Goal: Task Accomplishment & Management: Use online tool/utility

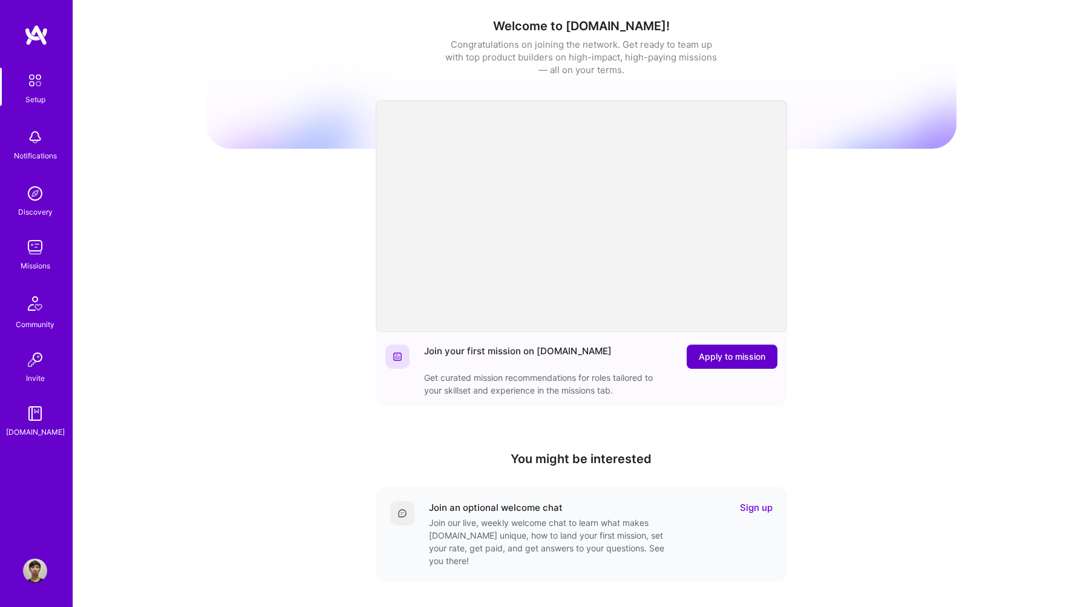
click at [753, 357] on span "Apply to mission" at bounding box center [732, 357] width 67 height 12
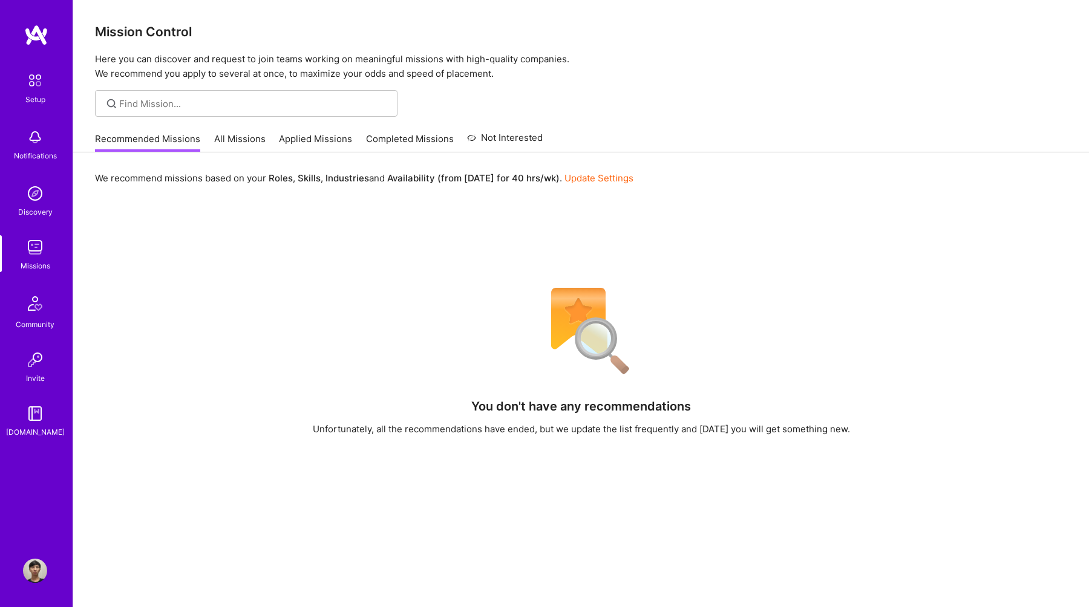
click at [250, 139] on link "All Missions" at bounding box center [239, 142] width 51 height 20
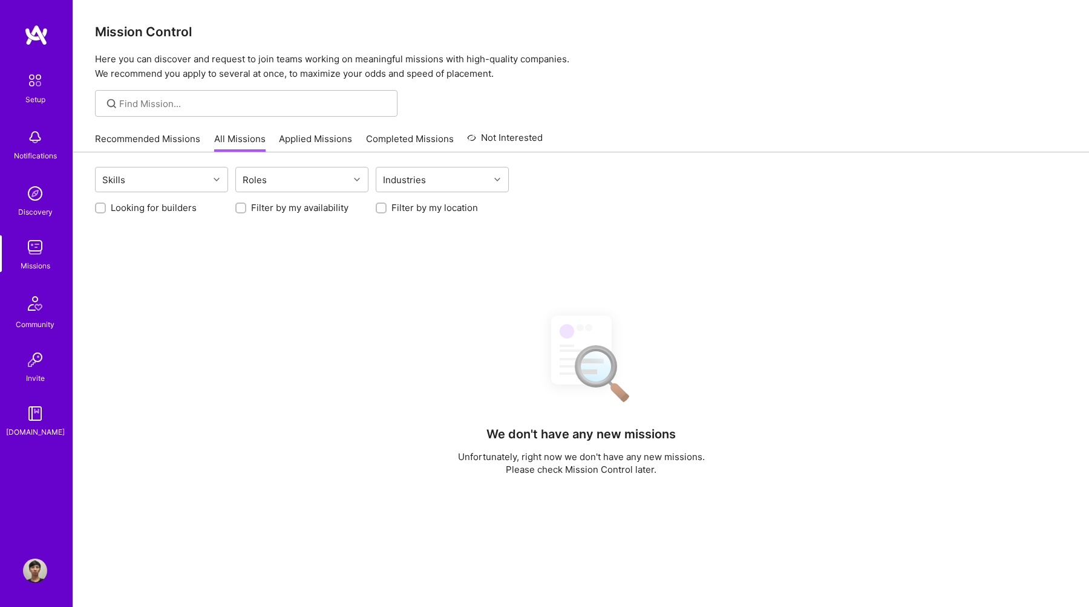
click at [414, 207] on label "Filter by my location" at bounding box center [434, 207] width 86 height 13
click at [387, 207] on input "Filter by my location" at bounding box center [382, 208] width 8 height 8
checkbox input "true"
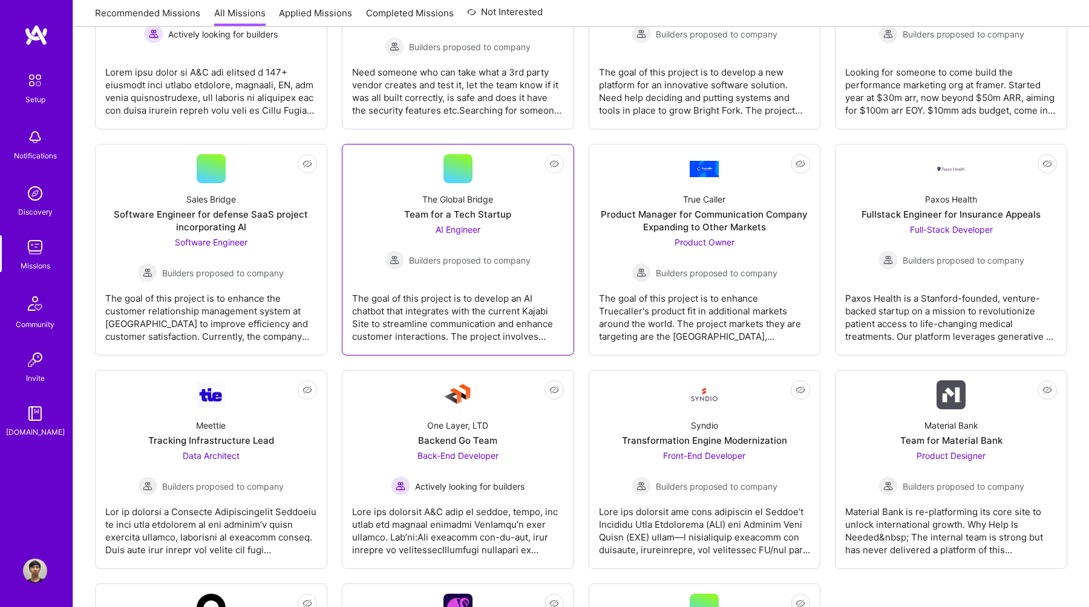
scroll to position [841, 0]
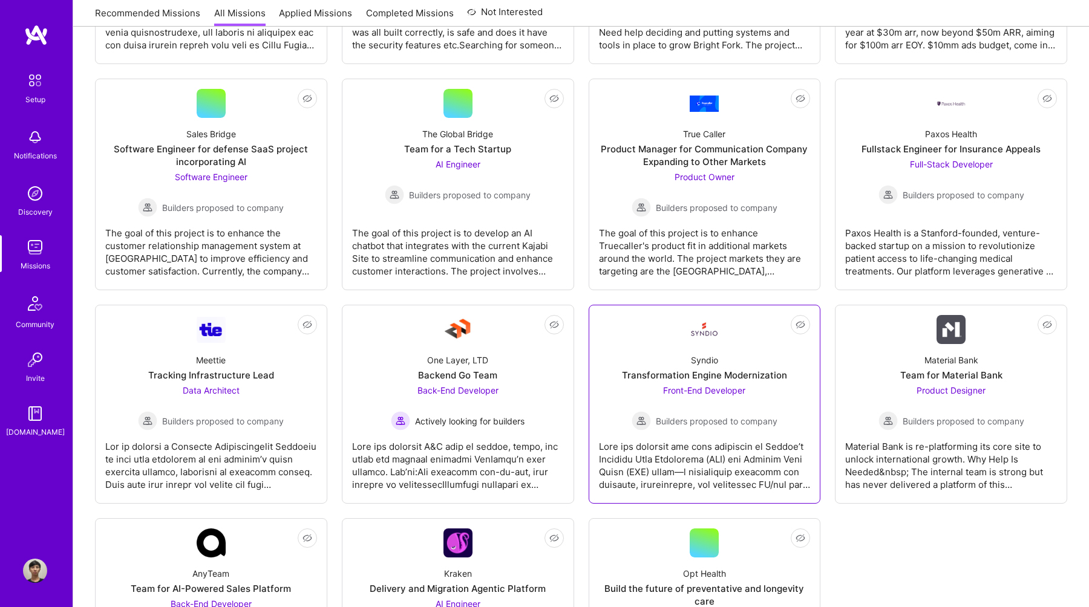
click at [657, 400] on div "Front-End Developer Builders proposed to company" at bounding box center [704, 407] width 146 height 47
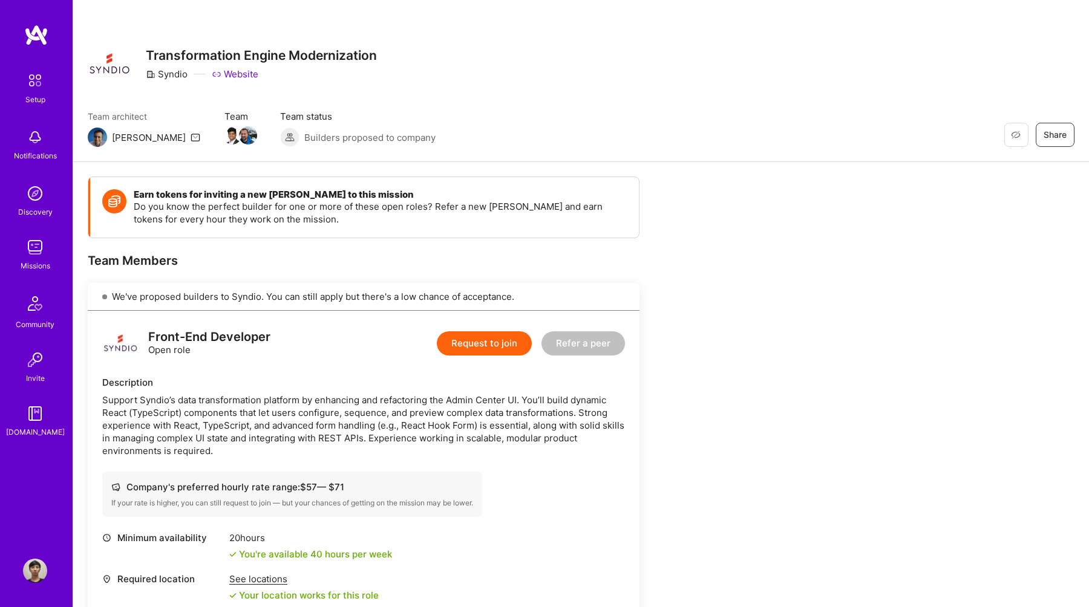
click at [236, 71] on link "Website" at bounding box center [235, 74] width 47 height 13
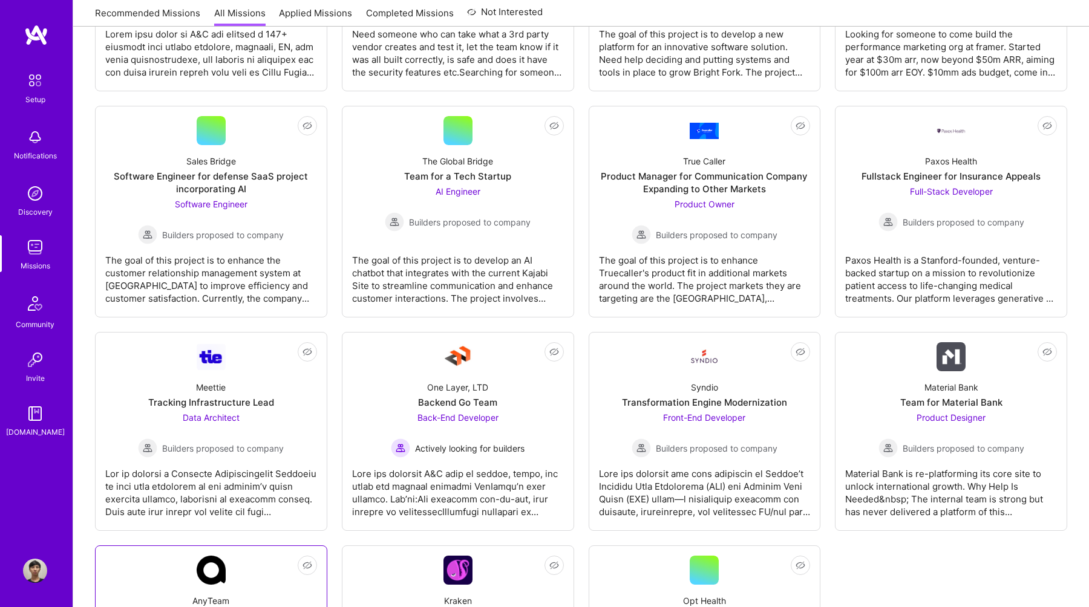
scroll to position [794, 0]
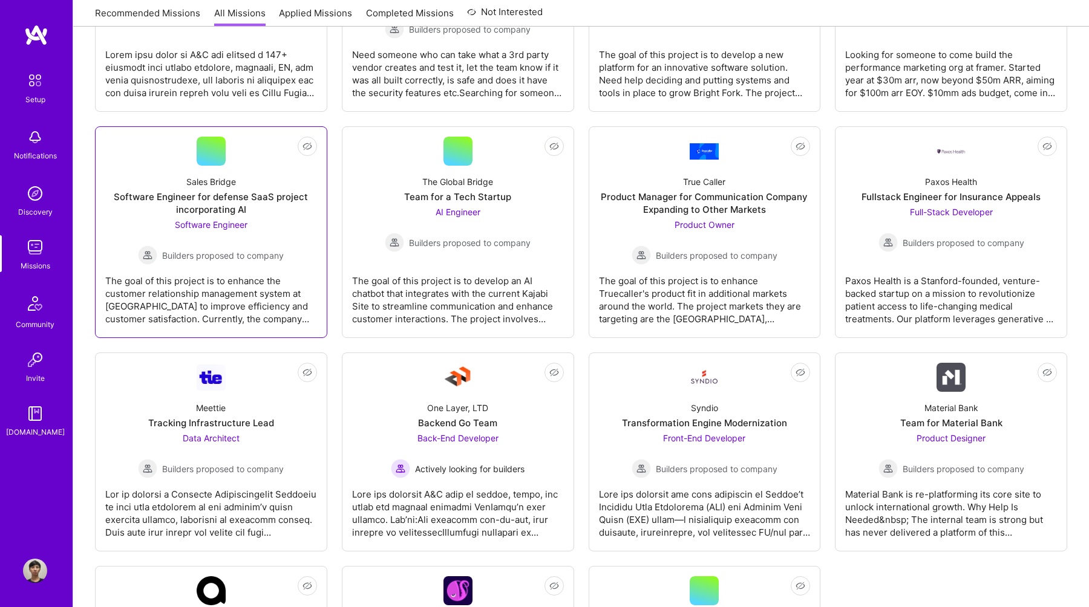
click at [266, 218] on div "Software Engineer Builders proposed to company" at bounding box center [211, 241] width 146 height 47
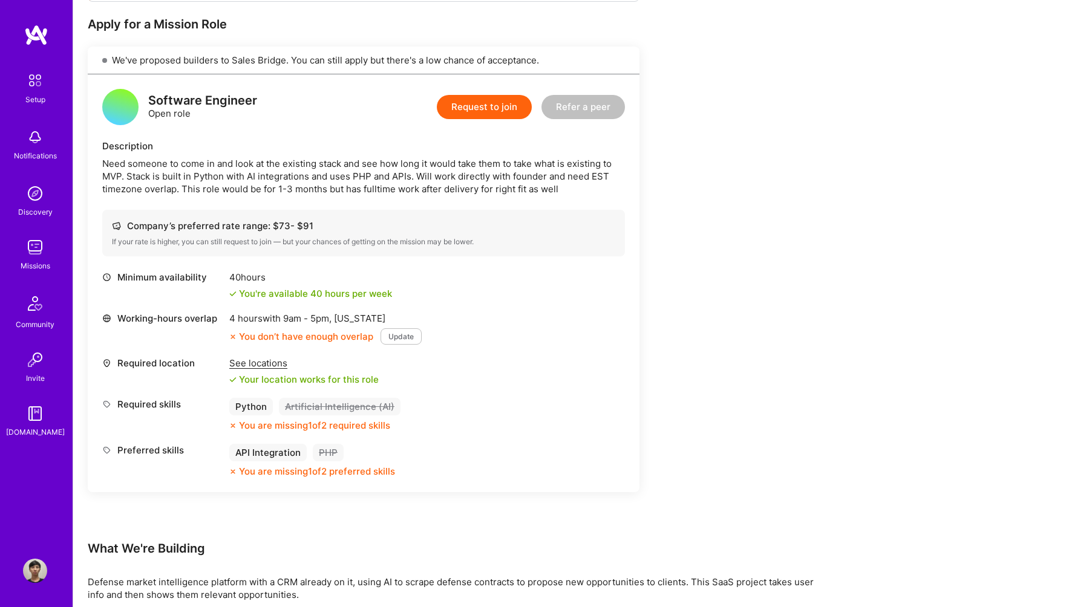
scroll to position [227, 0]
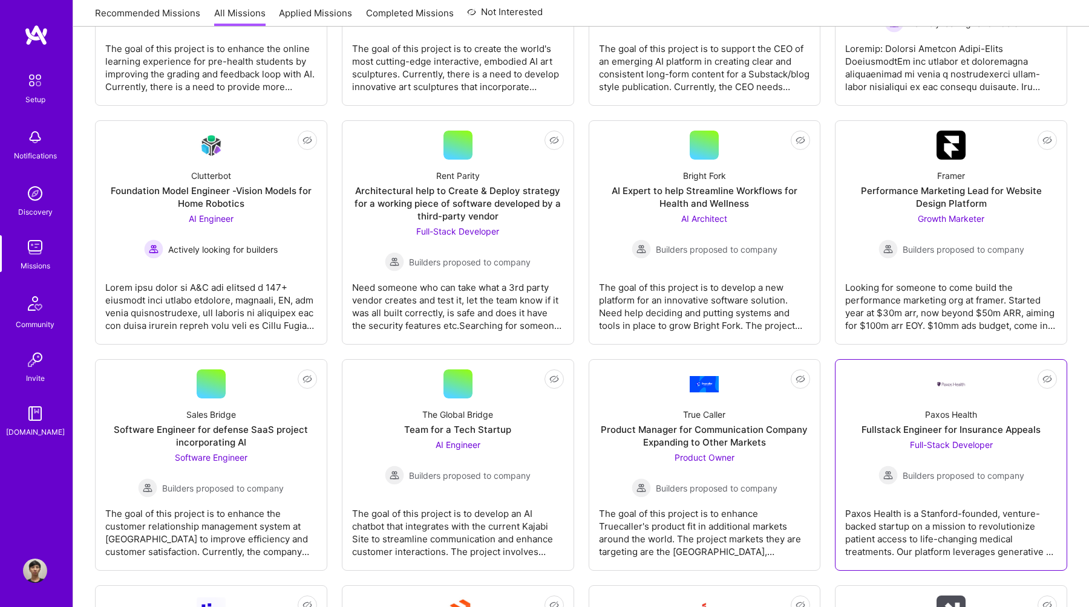
scroll to position [544, 0]
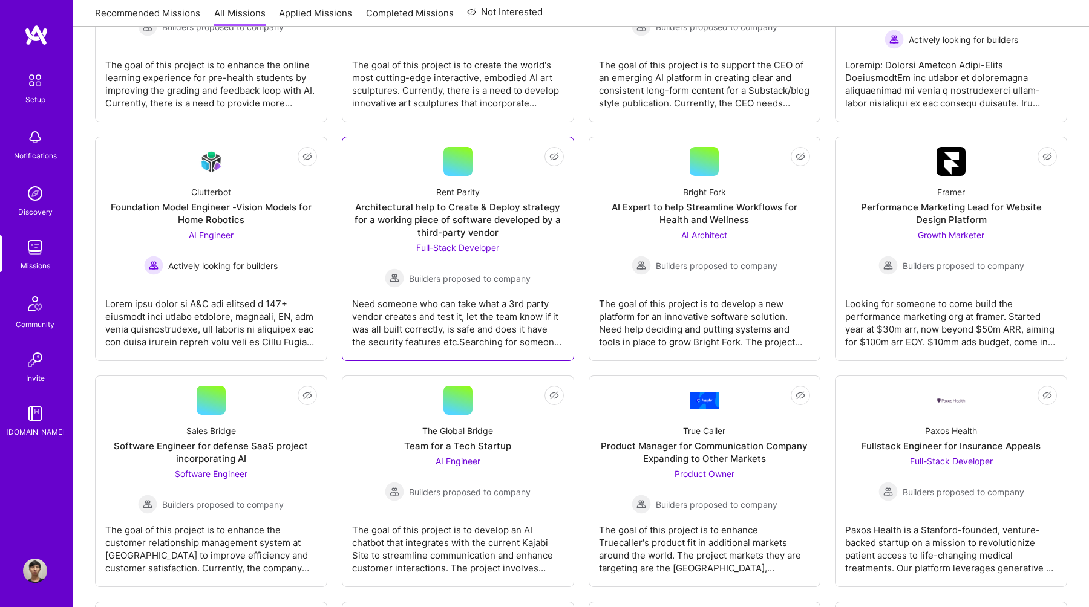
click at [440, 228] on div "Architectural help to Create & Deploy strategy for a working piece of software …" at bounding box center [458, 220] width 212 height 38
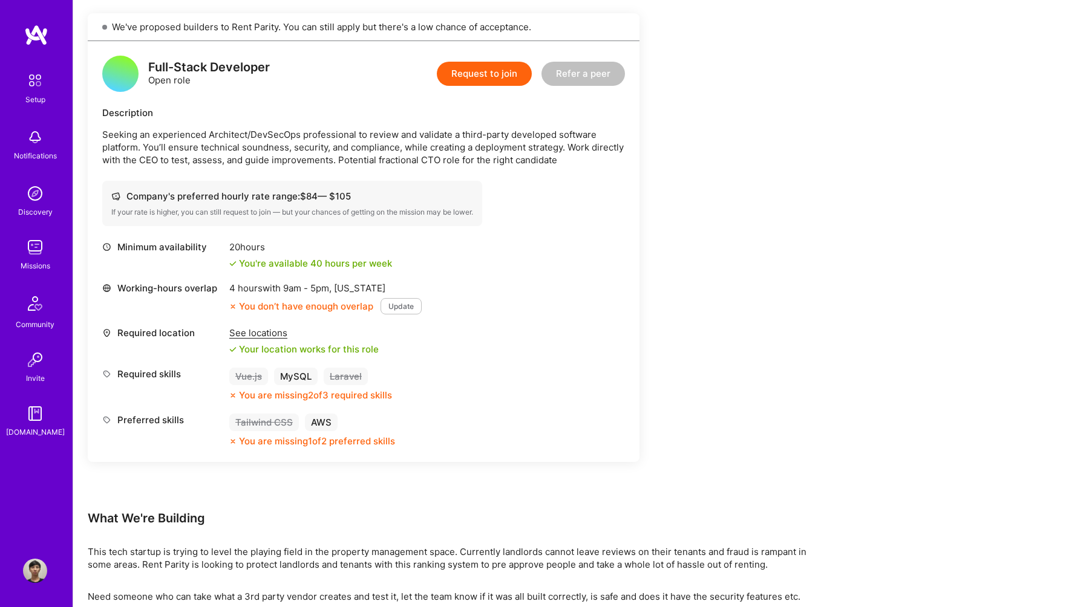
scroll to position [358, 0]
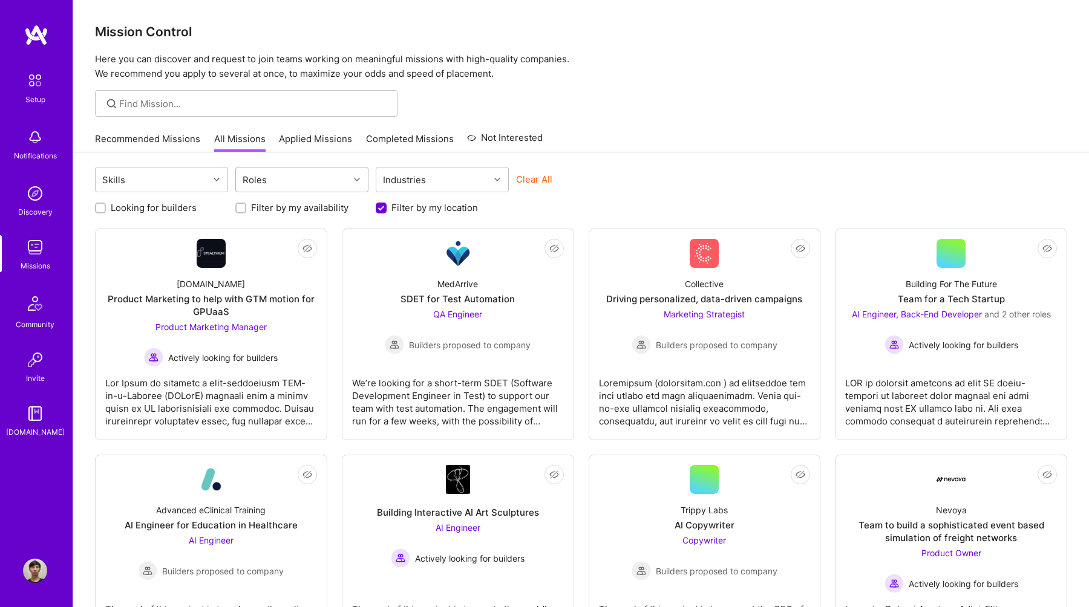
click at [312, 183] on div "Roles" at bounding box center [292, 180] width 113 height 24
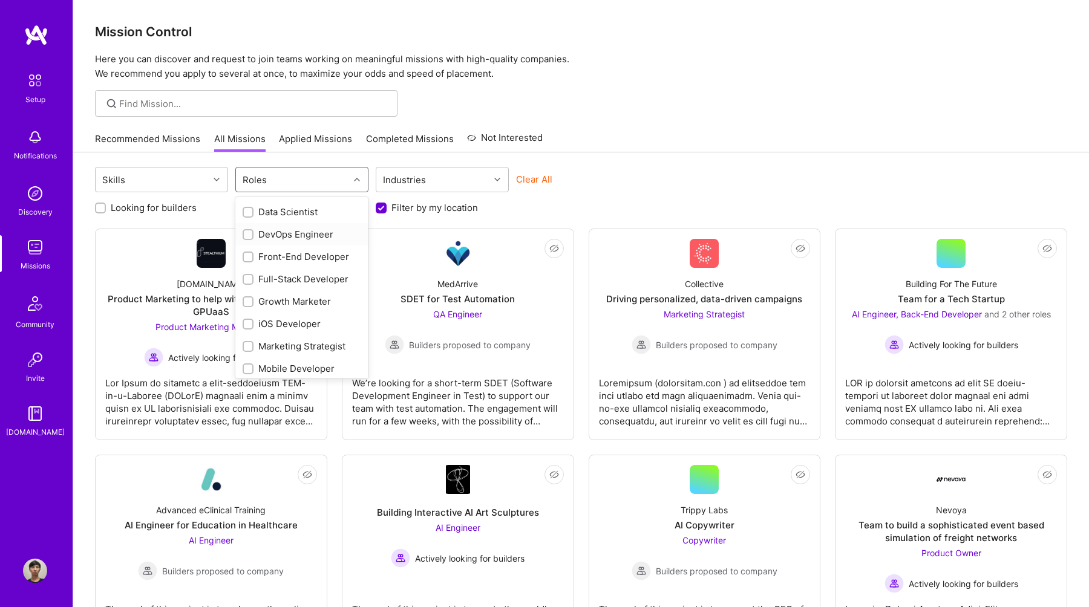
scroll to position [249, 0]
click at [245, 208] on input "checkbox" at bounding box center [249, 208] width 8 height 8
checkbox input "true"
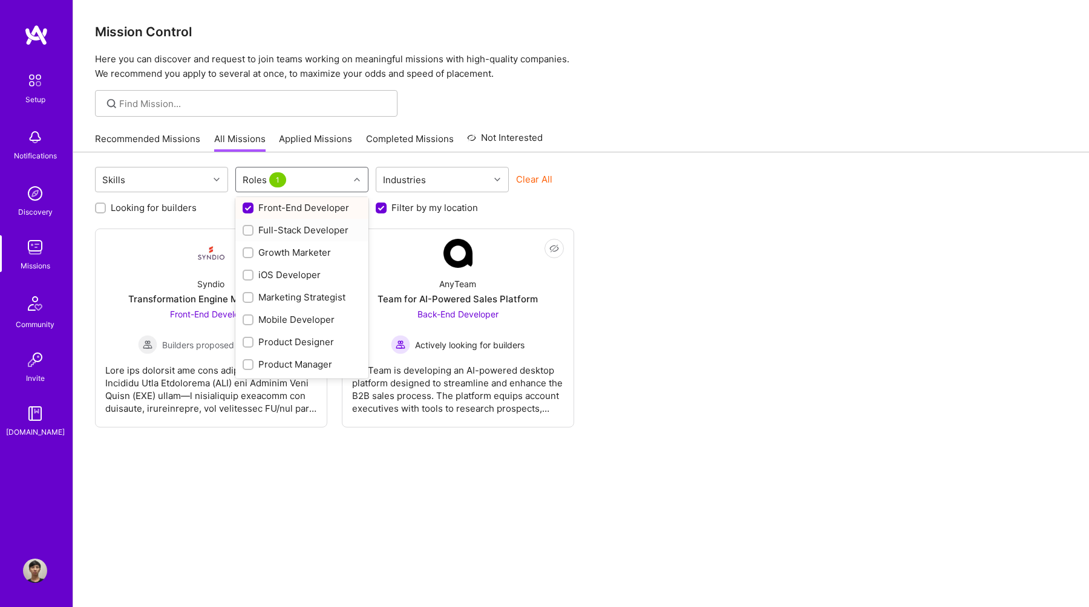
click at [246, 230] on input "checkbox" at bounding box center [249, 231] width 8 height 8
checkbox input "true"
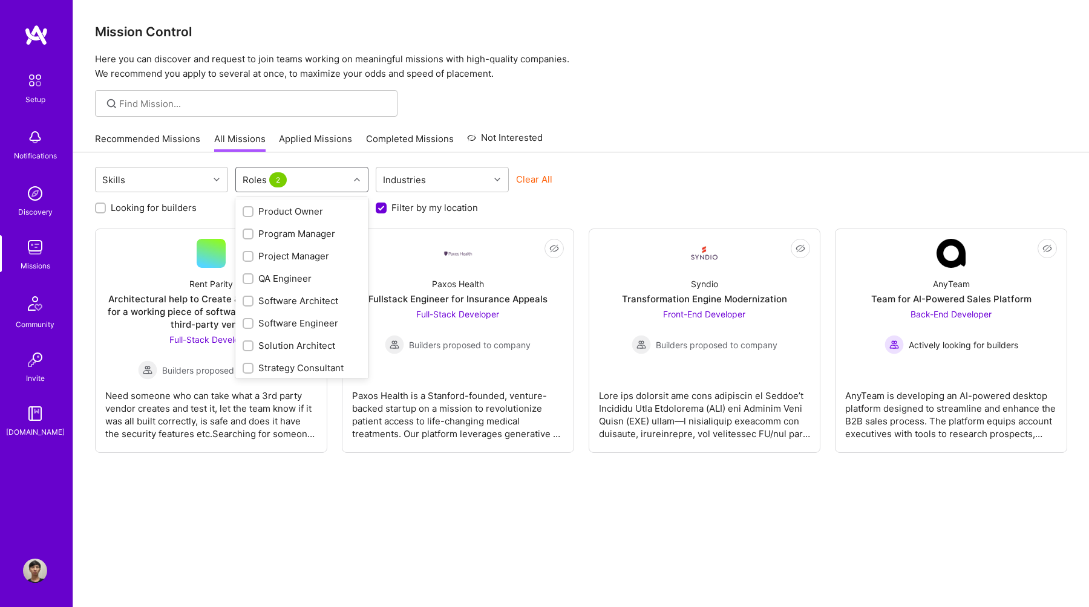
scroll to position [485, 0]
click at [241, 300] on div "Software Engineer" at bounding box center [301, 298] width 133 height 22
checkbox input "true"
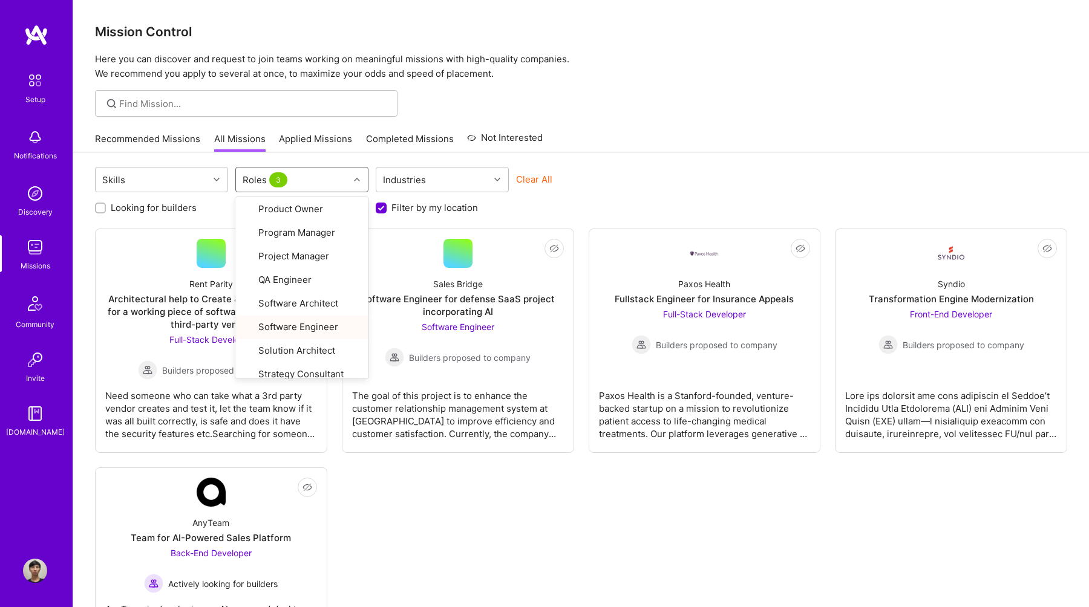
click at [425, 553] on div "Not Interested Rent Parity Architectural help to Create & Deploy strategy for a…" at bounding box center [581, 448] width 972 height 438
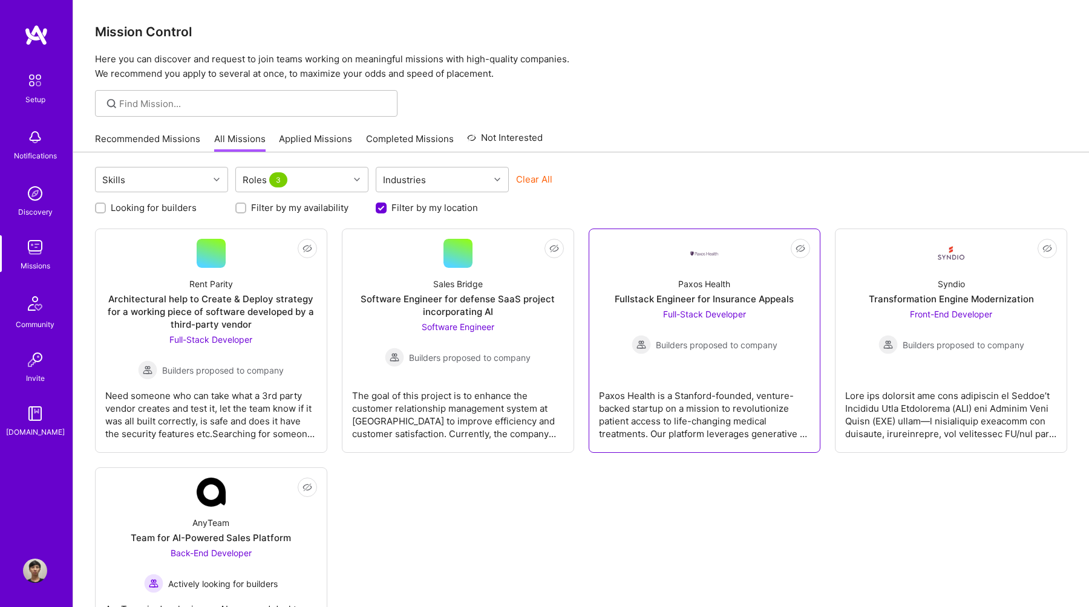
click at [731, 317] on span "Full-Stack Developer" at bounding box center [704, 314] width 83 height 10
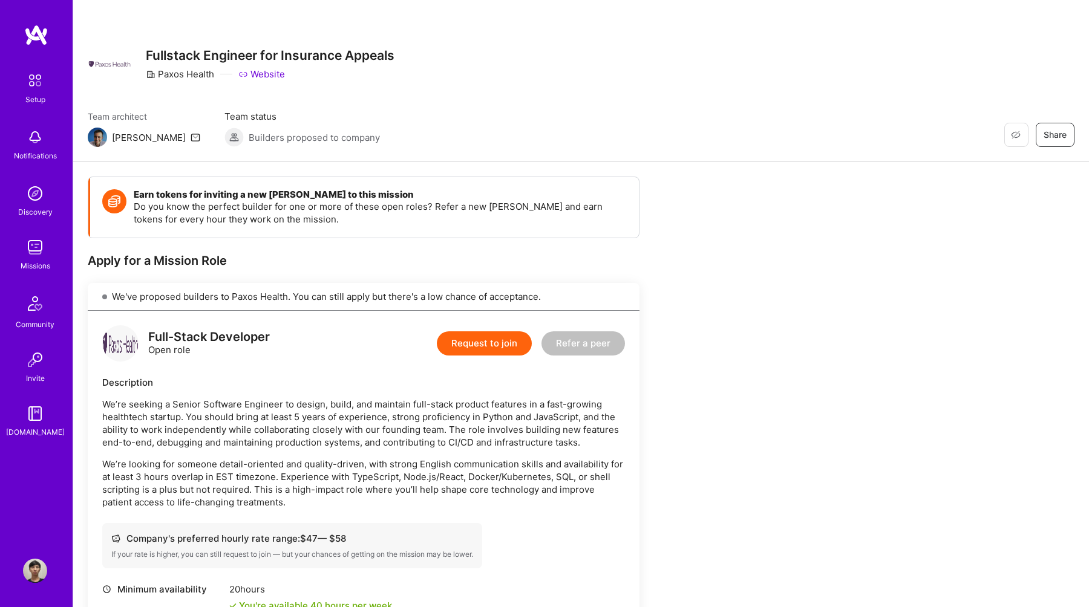
click at [275, 71] on link "Website" at bounding box center [261, 74] width 47 height 13
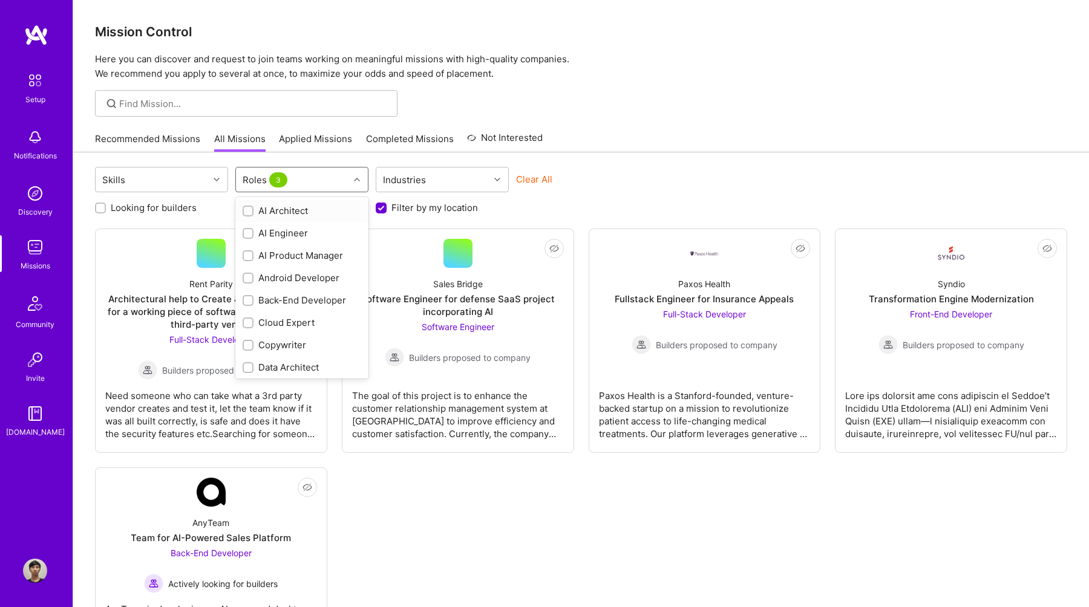
click at [318, 183] on div "Roles 3" at bounding box center [292, 180] width 113 height 24
click at [455, 178] on div "Industries" at bounding box center [432, 180] width 113 height 24
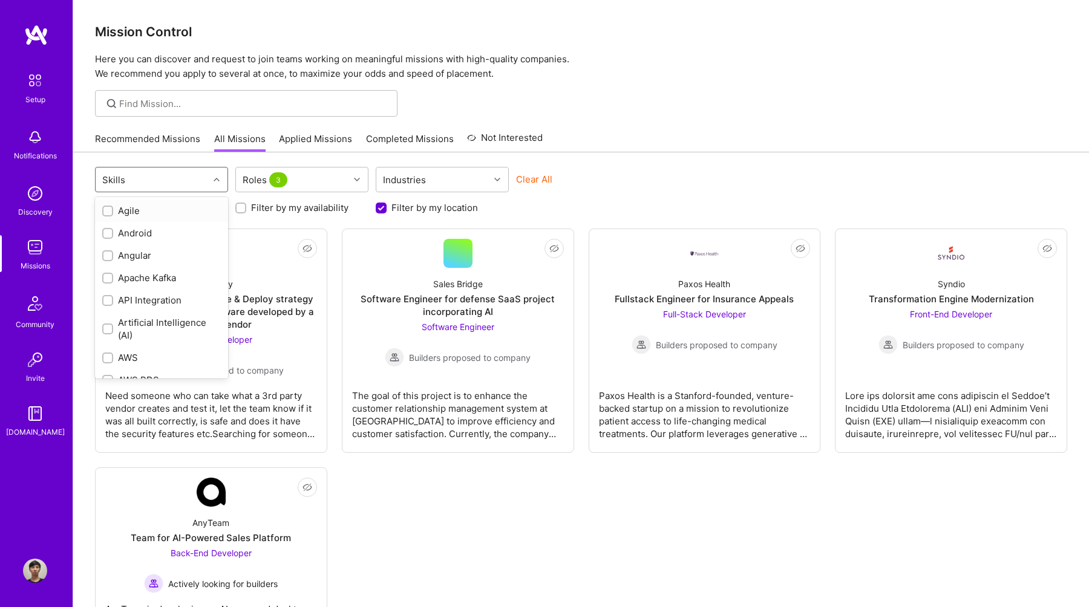
click at [149, 174] on div "Skills" at bounding box center [152, 180] width 113 height 24
